Goal: Navigation & Orientation: Find specific page/section

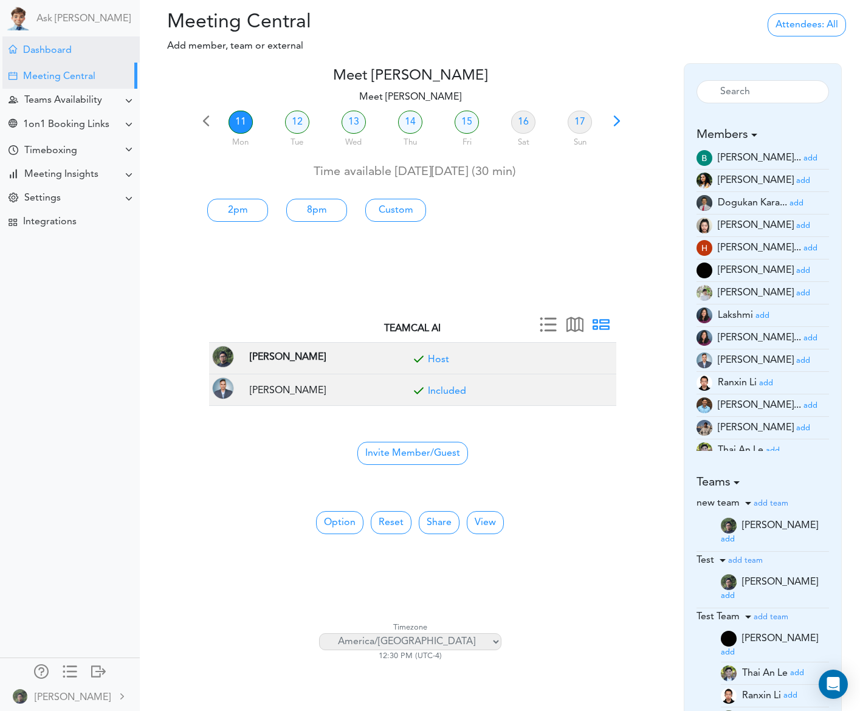
click at [70, 50] on div "Dashboard" at bounding box center [47, 51] width 49 height 12
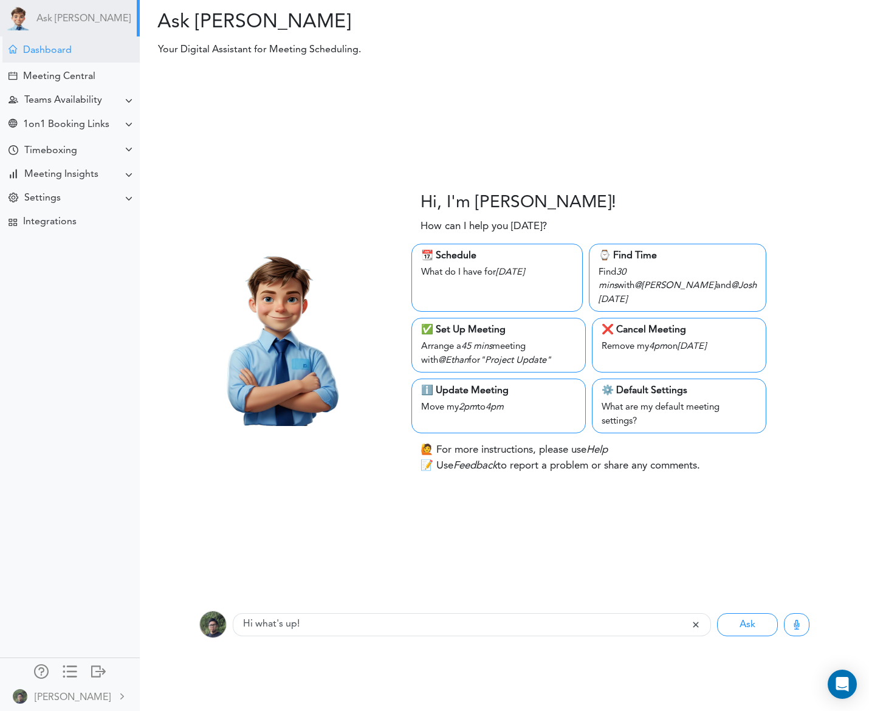
click at [39, 58] on div "Dashboard" at bounding box center [70, 49] width 137 height 26
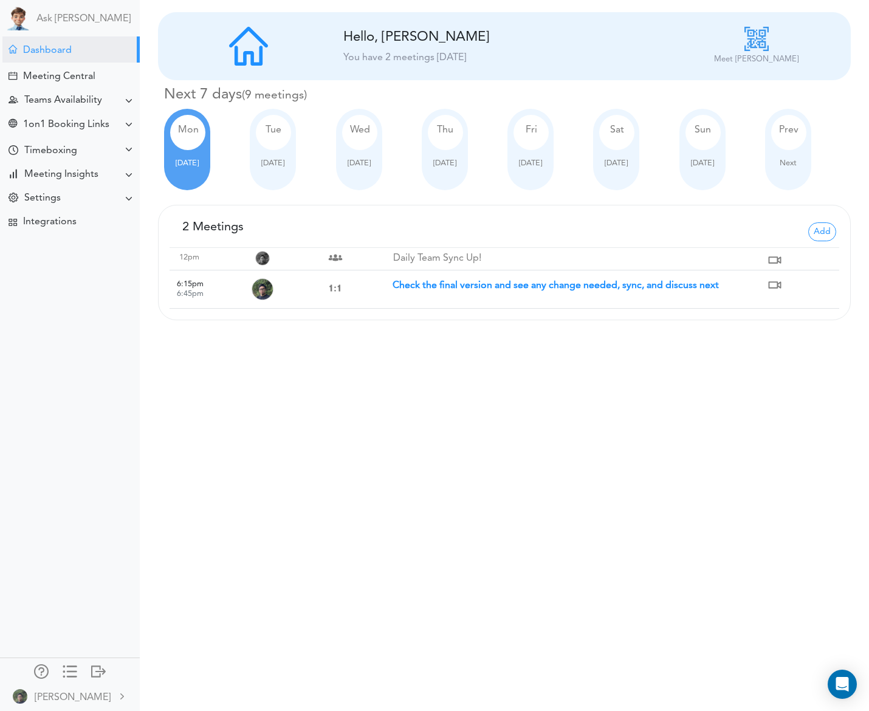
click at [493, 287] on strong "Check the final version and see any change needed, sync, and discuss next" at bounding box center [556, 286] width 326 height 10
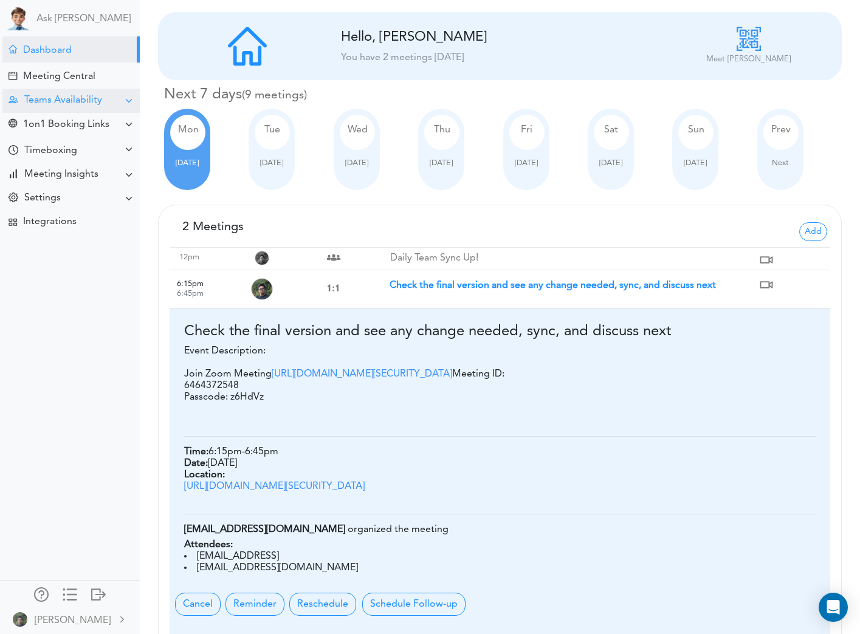
click at [74, 94] on div "Teams Availability" at bounding box center [70, 101] width 137 height 24
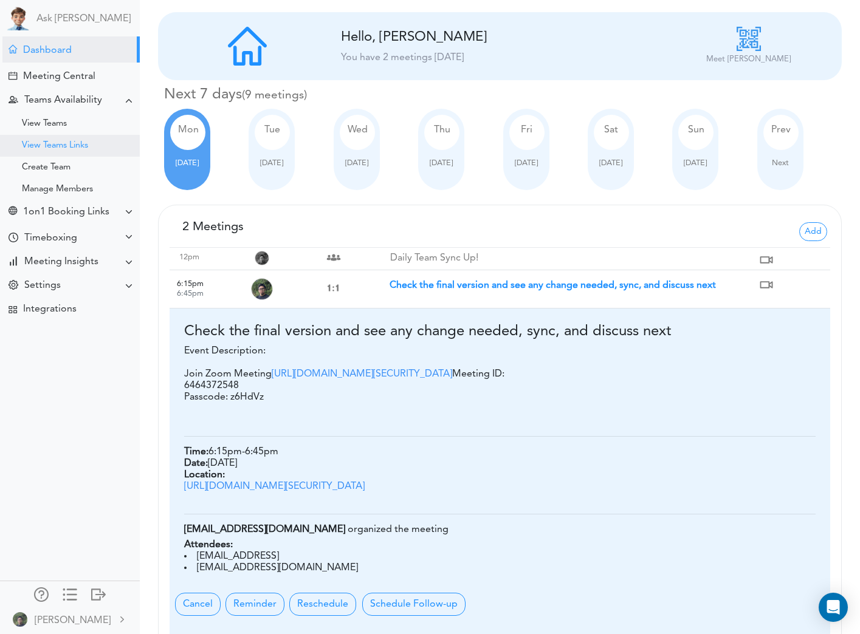
click at [78, 143] on div "View Teams Links" at bounding box center [55, 146] width 66 height 6
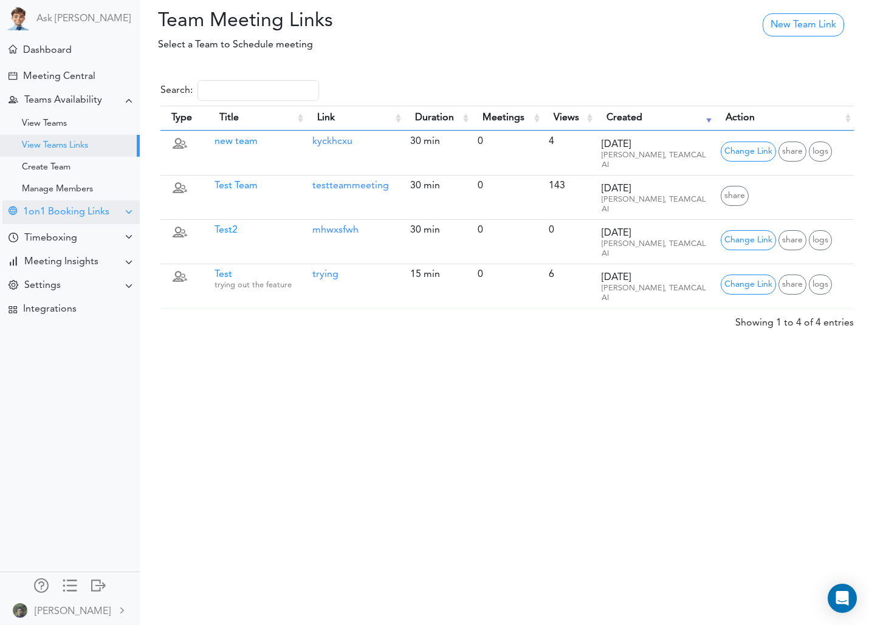
click at [94, 211] on div "1on1 Booking Links" at bounding box center [66, 213] width 86 height 12
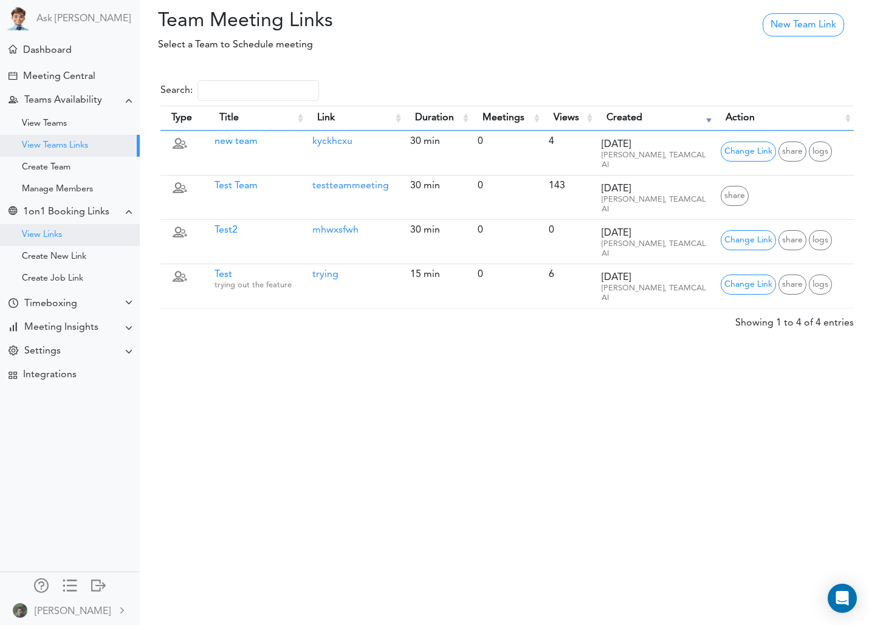
click at [64, 233] on div "View Links" at bounding box center [70, 235] width 140 height 22
